Goal: Information Seeking & Learning: Compare options

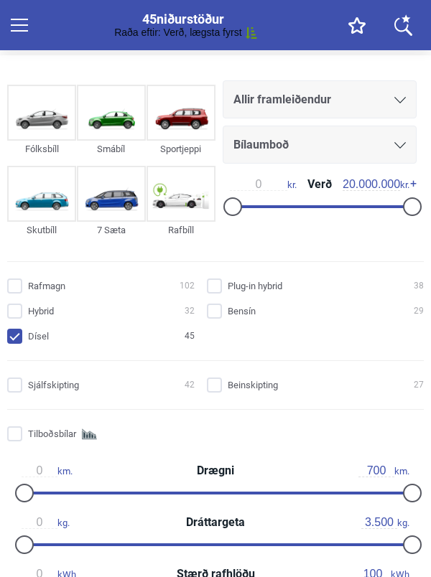
scroll to position [42, 0]
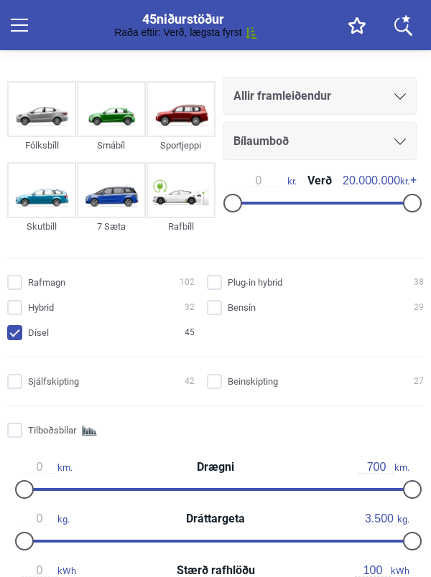
click at [223, 288] on input "Plug-in hybrid 38" at bounding box center [317, 283] width 217 height 15
checkbox input "true"
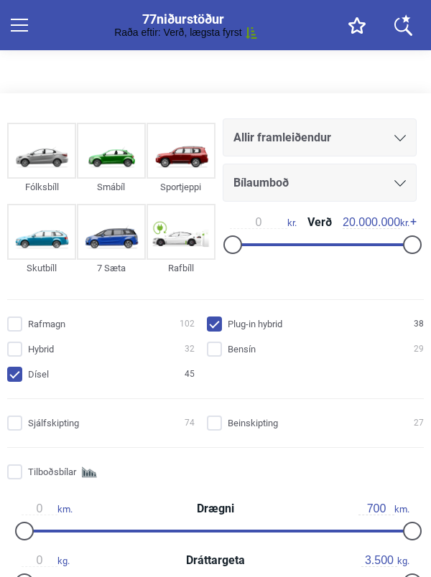
click at [22, 326] on input "Rafmagn 102" at bounding box center [102, 324] width 187 height 15
checkbox input "true"
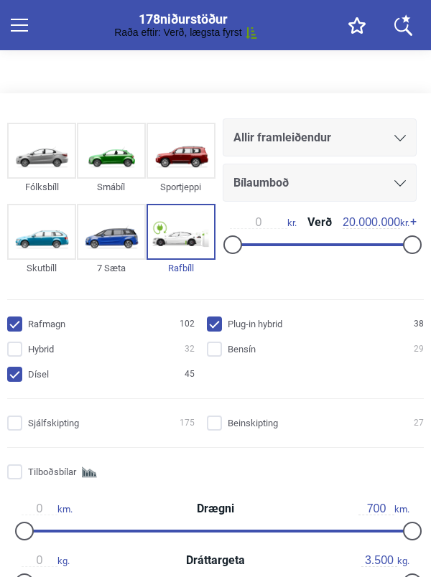
click at [211, 355] on input "Bensín 29" at bounding box center [317, 349] width 217 height 15
checkbox input "true"
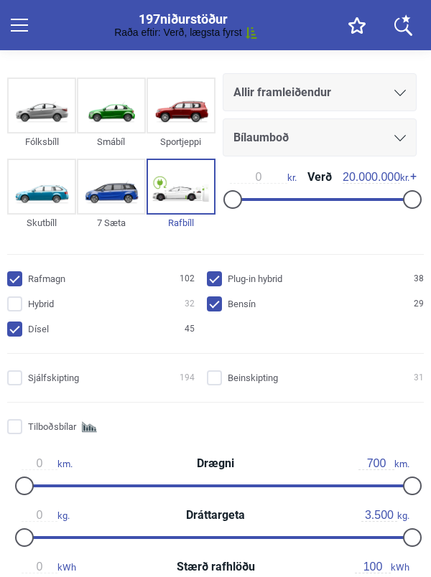
scroll to position [46, 0]
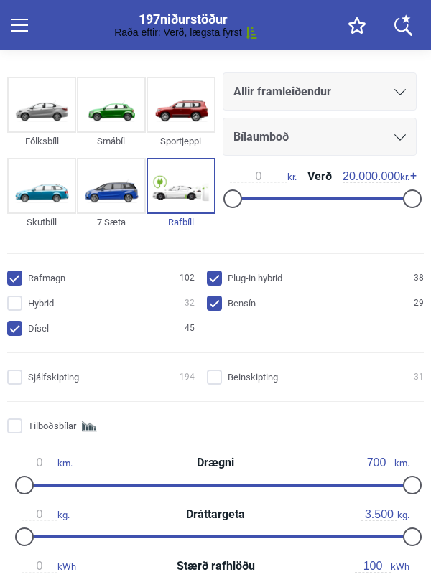
click at [26, 306] on input "Hybrid 32" at bounding box center [102, 303] width 187 height 15
checkbox input "true"
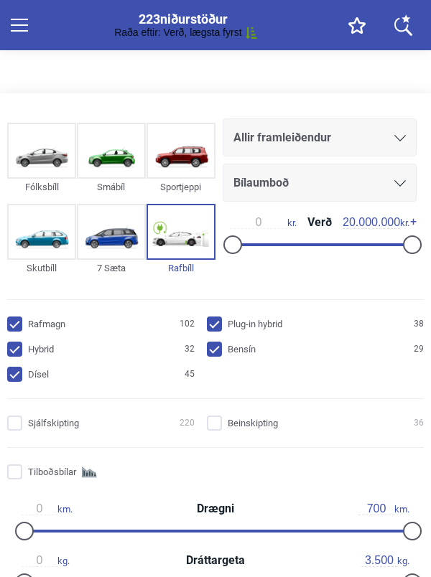
type input "88"
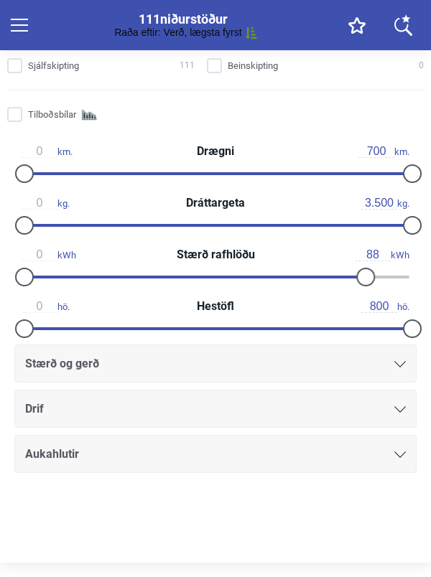
scroll to position [356, 0]
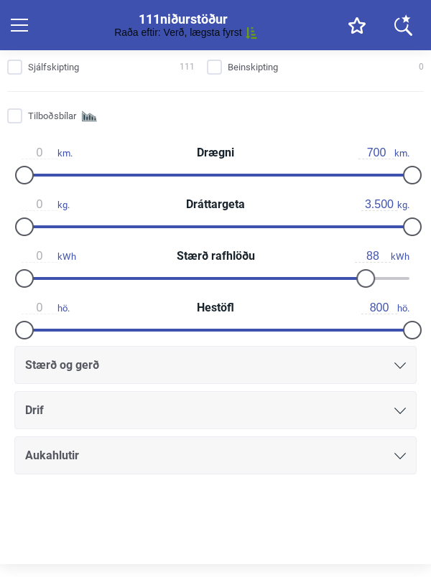
click at [392, 418] on div "Drif" at bounding box center [215, 411] width 380 height 20
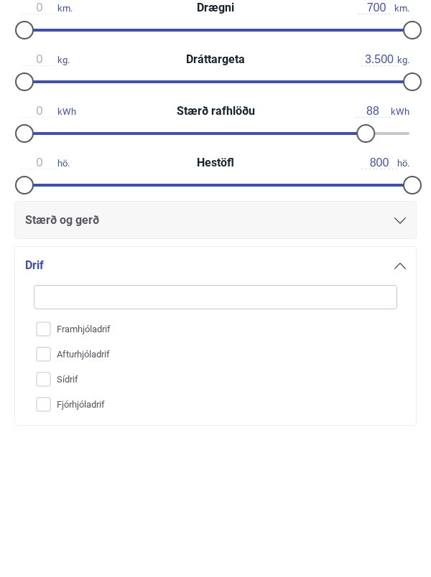
scroll to position [387, 0]
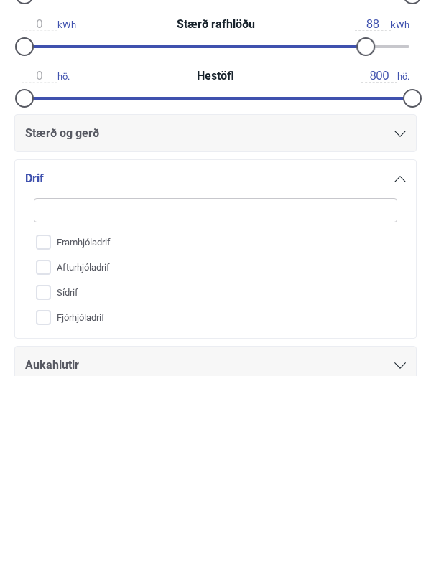
click at [46, 526] on input "Fjórhjóladrif" at bounding box center [206, 519] width 365 height 25
checkbox input "true"
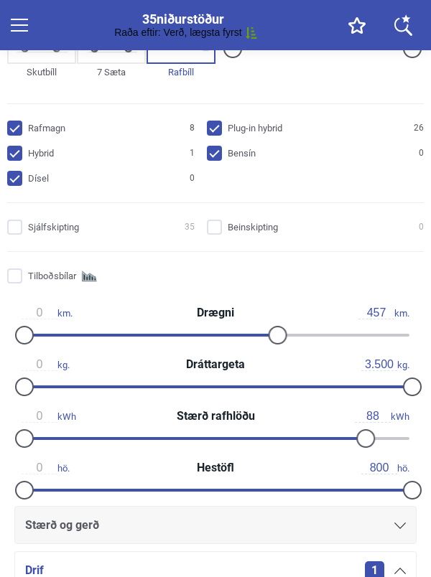
scroll to position [197, 0]
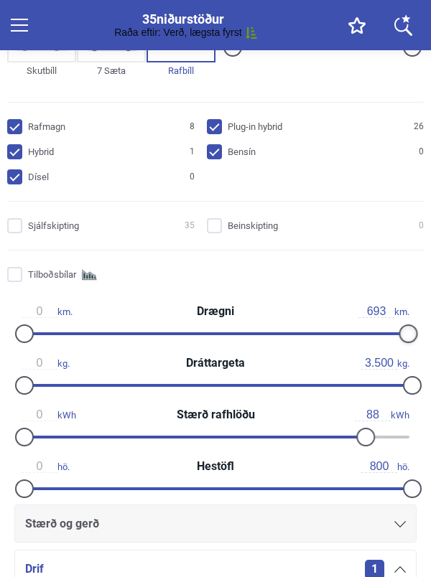
type input "700"
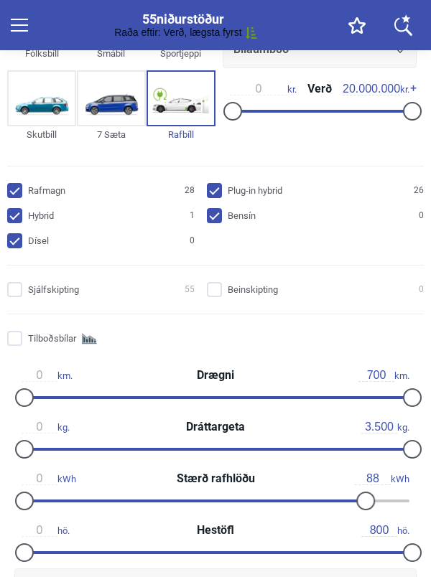
scroll to position [138, 0]
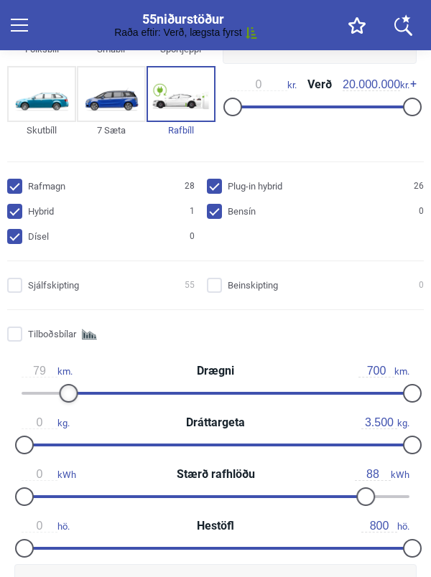
type input "78"
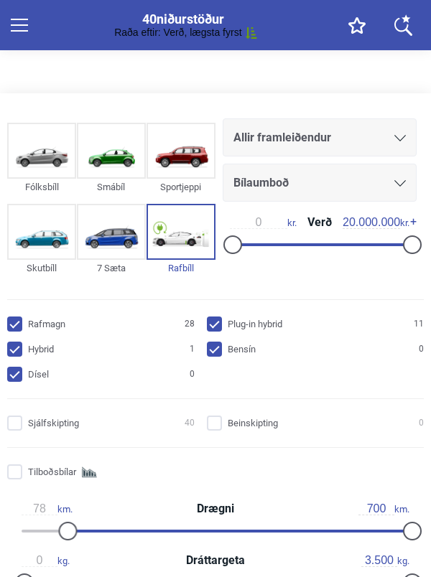
click at [13, 326] on input "Rafmagn 28" at bounding box center [102, 324] width 187 height 15
checkbox input "false"
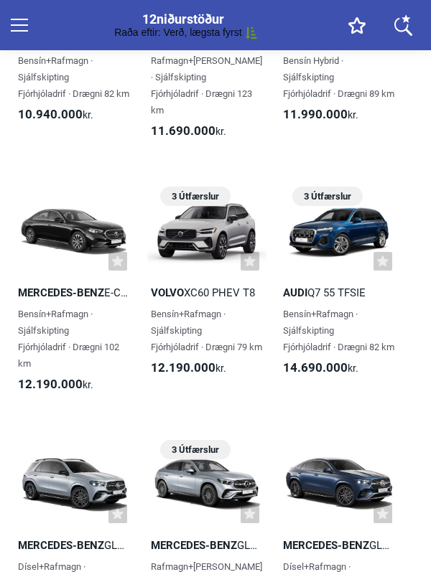
scroll to position [1224, 0]
click at [17, 229] on div at bounding box center [74, 229] width 120 height 95
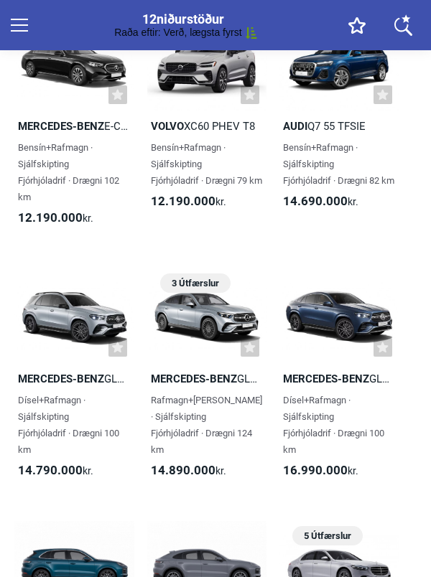
scroll to position [1247, 0]
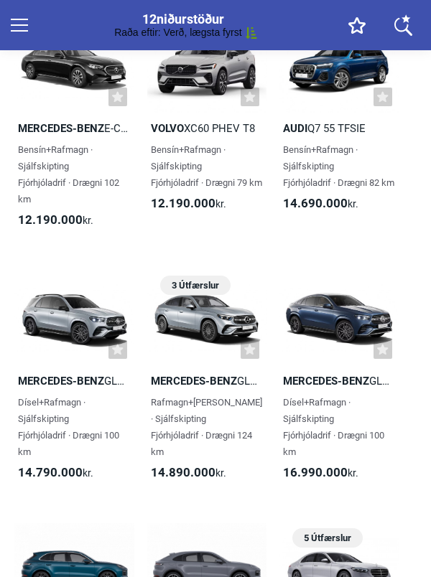
click at [167, 154] on span "Bensín+Rafmagn · Sjálfskipting Fjórhjóladrif · Drægni 79 km" at bounding box center [206, 166] width 111 height 44
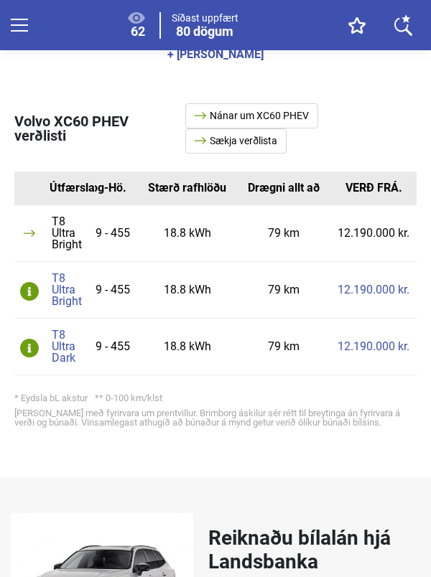
scroll to position [0, 406]
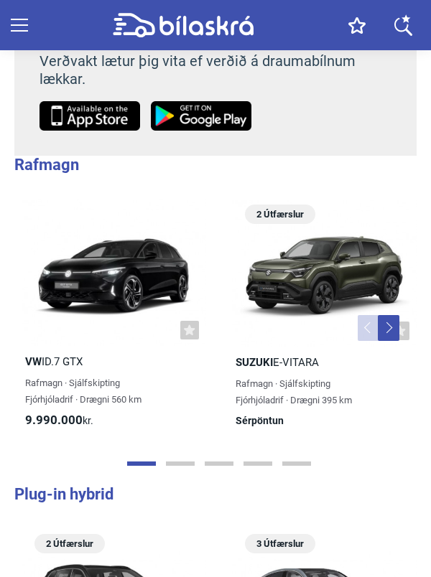
scroll to position [1247, 0]
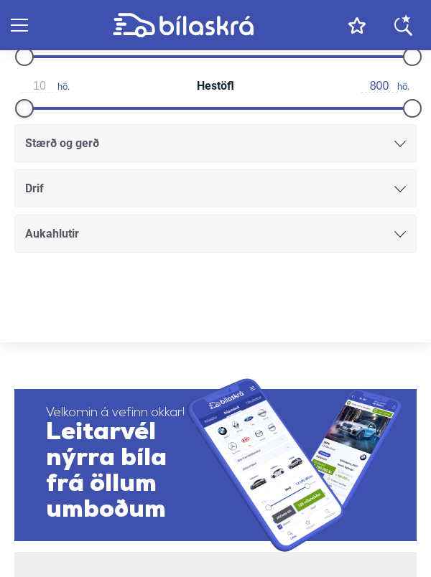
type input "30"
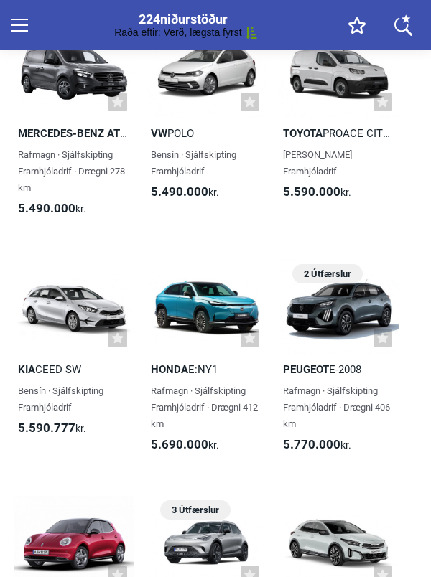
scroll to position [3092, 0]
